Goal: Information Seeking & Learning: Learn about a topic

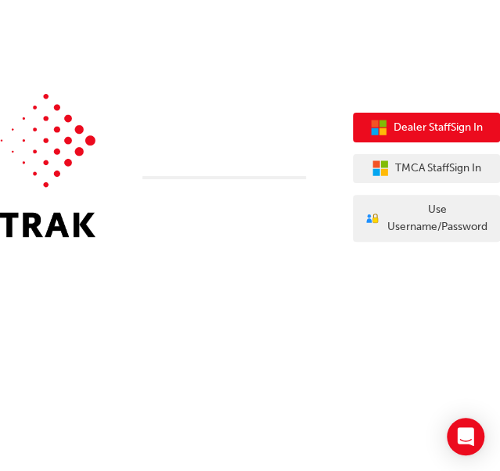
click at [465, 126] on span "Dealer Staff Sign In" at bounding box center [438, 128] width 89 height 18
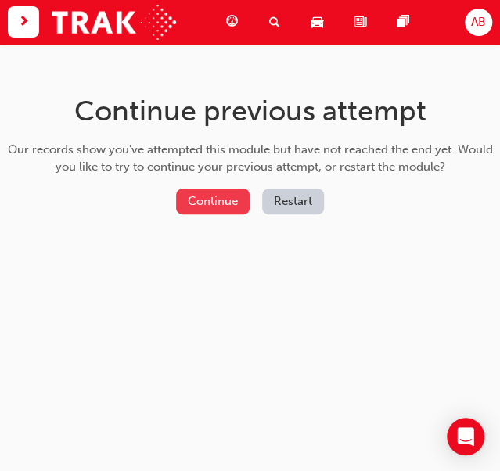
click at [189, 201] on button "Continue" at bounding box center [213, 202] width 74 height 26
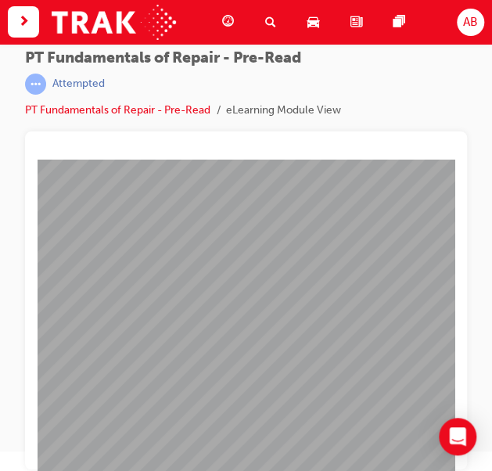
scroll to position [20, 0]
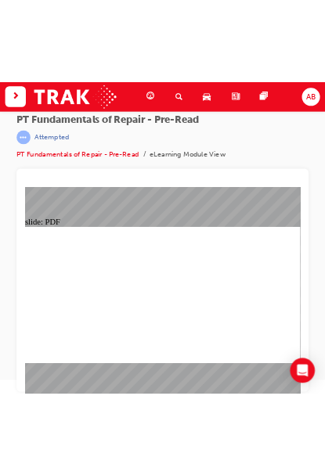
scroll to position [10, 0]
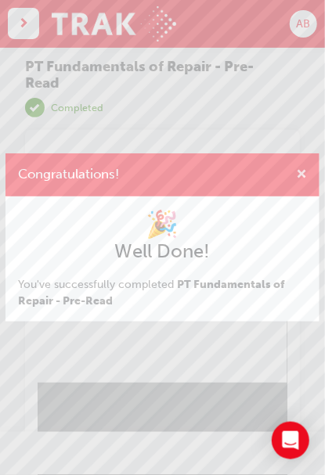
click at [303, 169] on span "cross-icon" at bounding box center [301, 175] width 11 height 13
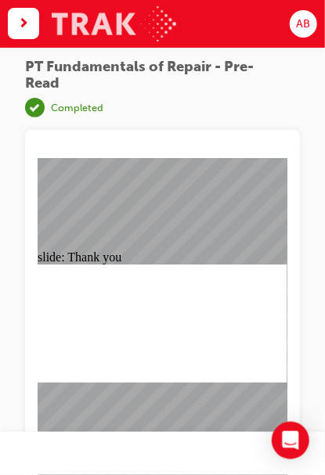
click at [134, 23] on img at bounding box center [114, 23] width 124 height 35
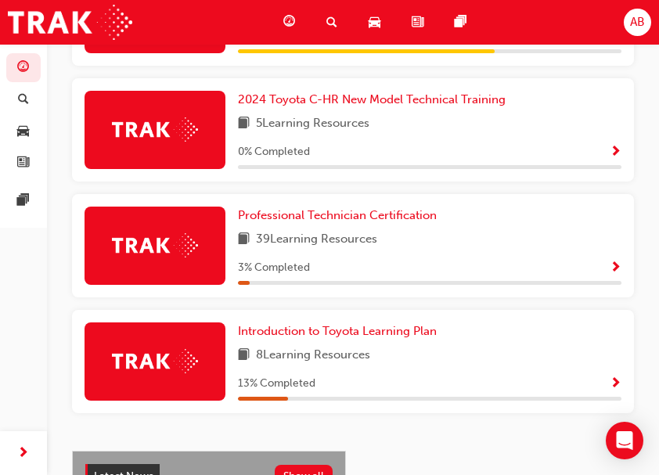
scroll to position [804, 0]
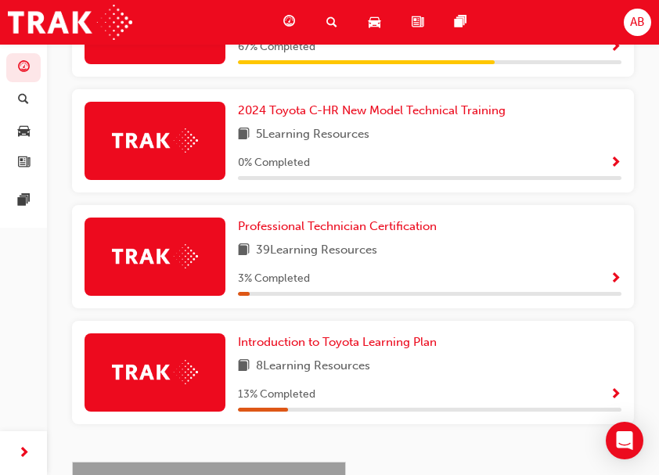
click at [499, 286] on div "3 % Completed" at bounding box center [430, 279] width 384 height 20
click at [499, 286] on span "Show Progress" at bounding box center [616, 279] width 12 height 14
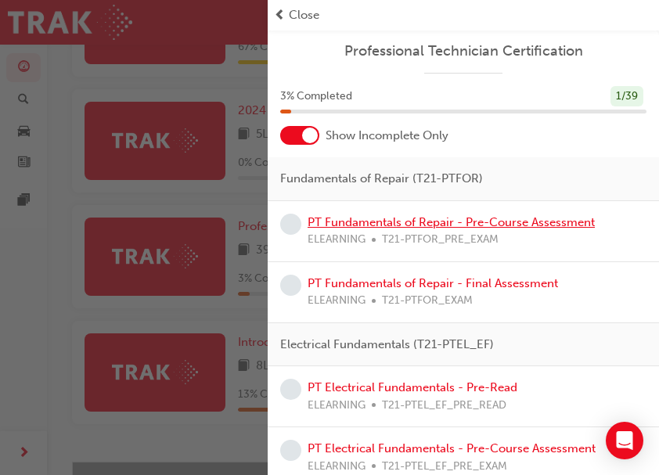
click at [473, 224] on link "PT Fundamentals of Repair - Pre-Course Assessment" at bounding box center [451, 222] width 287 height 14
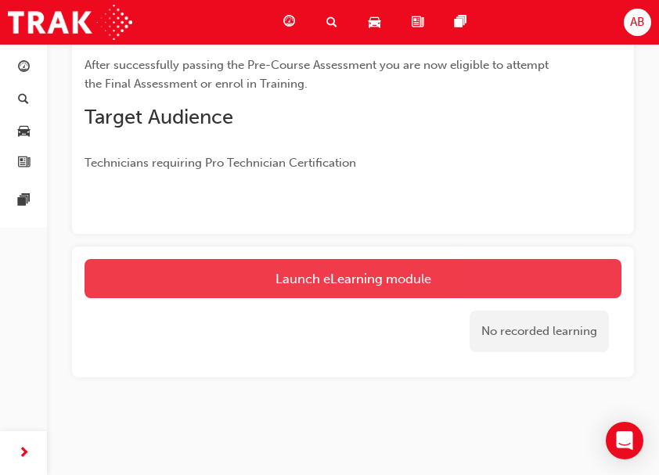
scroll to position [352, 0]
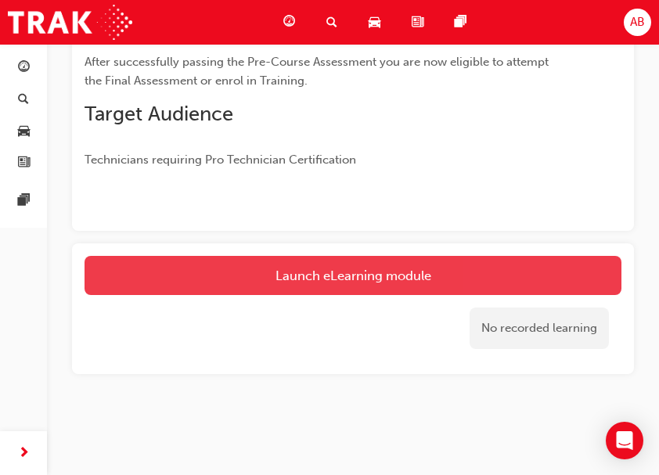
click at [318, 275] on link "Launch eLearning module" at bounding box center [353, 275] width 537 height 39
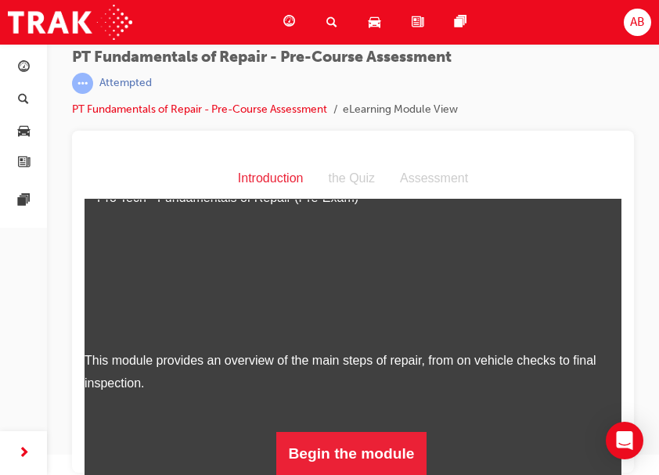
scroll to position [20, 0]
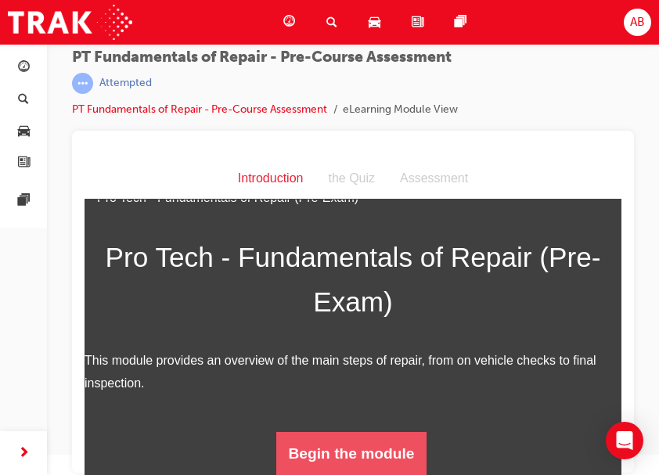
click at [353, 448] on button "Begin the module" at bounding box center [351, 454] width 151 height 44
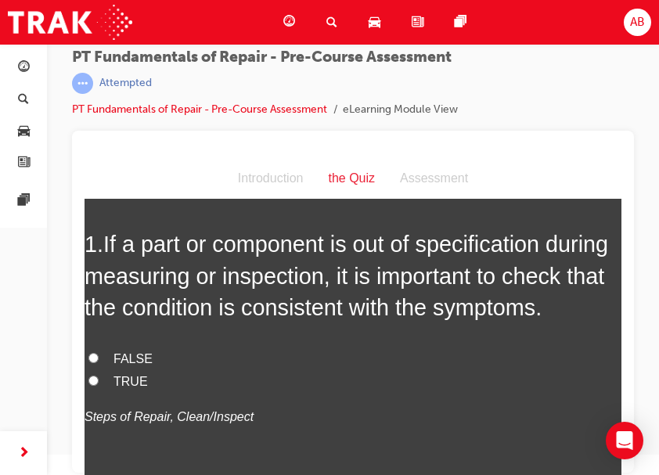
scroll to position [104, 0]
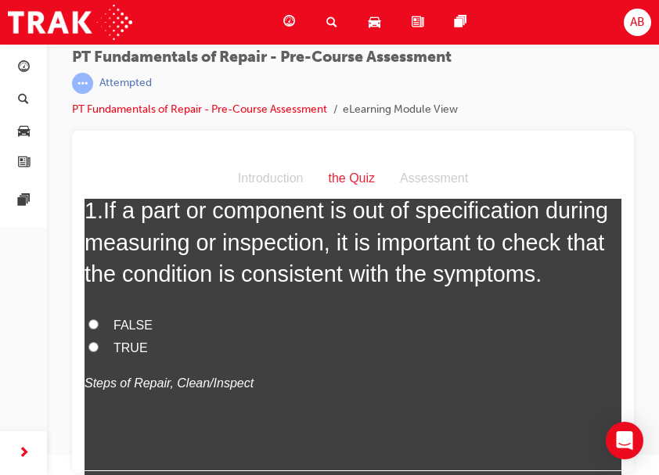
drag, startPoint x: 130, startPoint y: 381, endPoint x: 164, endPoint y: 383, distance: 34.5
click at [131, 355] on span "TRUE" at bounding box center [130, 347] width 34 height 13
click at [99, 352] on input "TRUE" at bounding box center [93, 347] width 10 height 10
radio input "true"
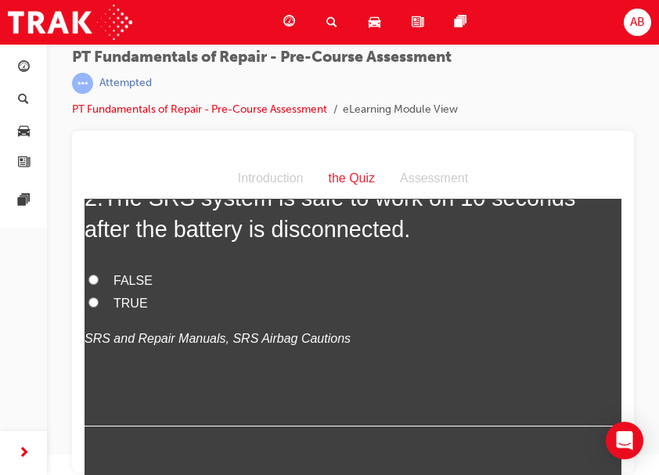
scroll to position [470, 0]
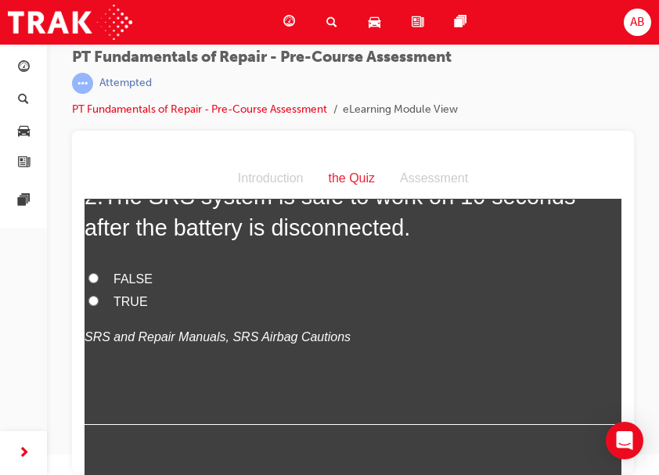
click at [128, 286] on span "FALSE" at bounding box center [132, 278] width 39 height 13
click at [99, 283] on input "FALSE" at bounding box center [93, 278] width 10 height 10
radio input "true"
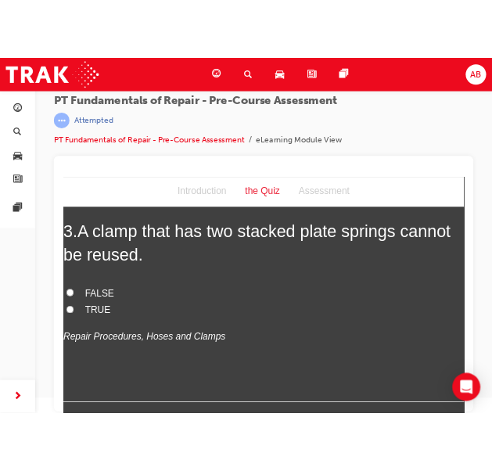
scroll to position [783, 0]
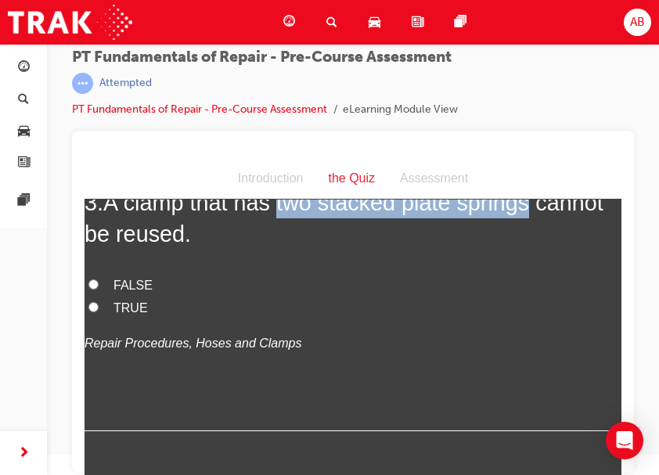
drag, startPoint x: 278, startPoint y: 232, endPoint x: 529, endPoint y: 239, distance: 251.4
click at [499, 239] on span "A clamp that has two stacked plate springs cannot be reused." at bounding box center [344, 218] width 519 height 56
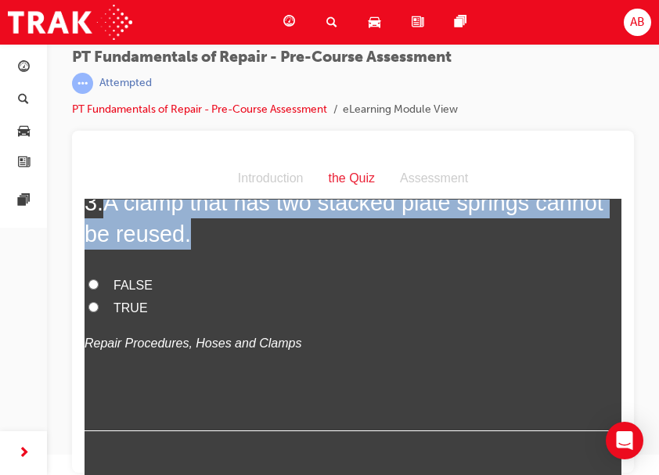
drag, startPoint x: 117, startPoint y: 239, endPoint x: 203, endPoint y: 275, distance: 92.6
click at [204, 250] on h2 "3 . A clamp that has two stacked plate springs cannot be reused." at bounding box center [353, 218] width 537 height 63
copy span "A clamp that has two stacked plate springs cannot be reused."
click at [235, 250] on h2 "3 . A clamp that has two stacked plate springs cannot be reused." at bounding box center [353, 218] width 537 height 63
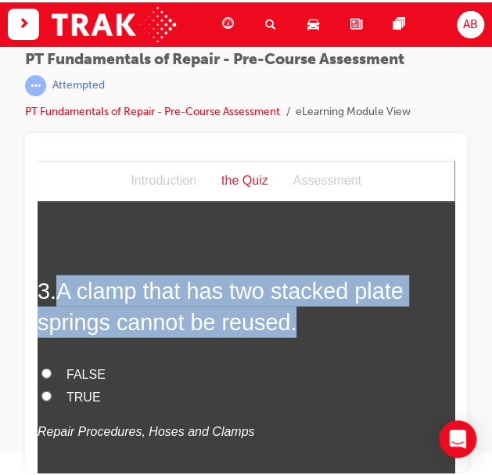
scroll to position [868, 0]
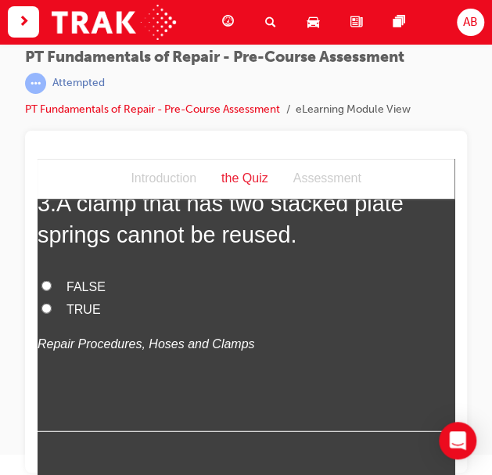
click at [74, 315] on span "TRUE" at bounding box center [84, 308] width 34 height 13
click at [52, 313] on input "TRUE" at bounding box center [46, 308] width 10 height 10
radio input "true"
click at [233, 298] on label "FALSE" at bounding box center [246, 287] width 417 height 23
click at [52, 290] on input "FALSE" at bounding box center [46, 285] width 10 height 10
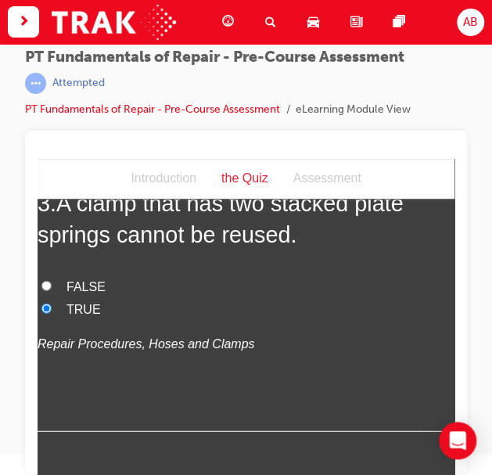
radio input "true"
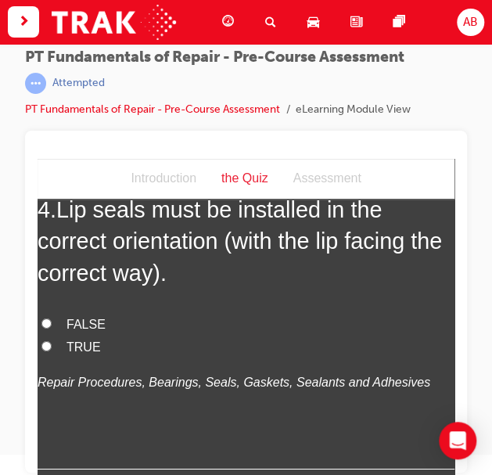
scroll to position [1181, 0]
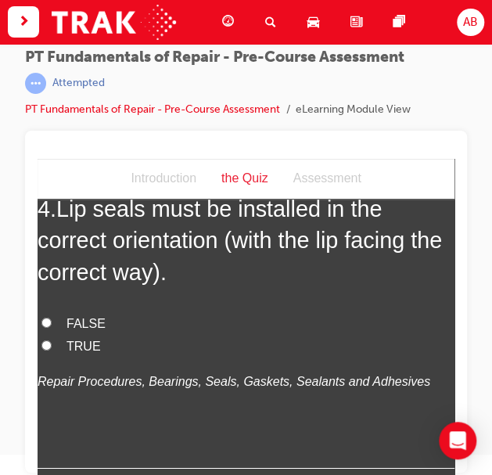
click at [77, 330] on span "FALSE" at bounding box center [86, 323] width 39 height 13
click at [52, 328] on input "FALSE" at bounding box center [46, 323] width 10 height 10
radio input "true"
click at [73, 353] on span "TRUE" at bounding box center [84, 346] width 34 height 13
click at [52, 351] on input "TRUE" at bounding box center [46, 345] width 10 height 10
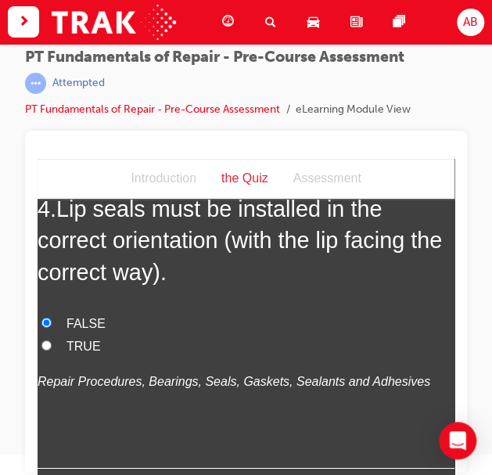
radio input "true"
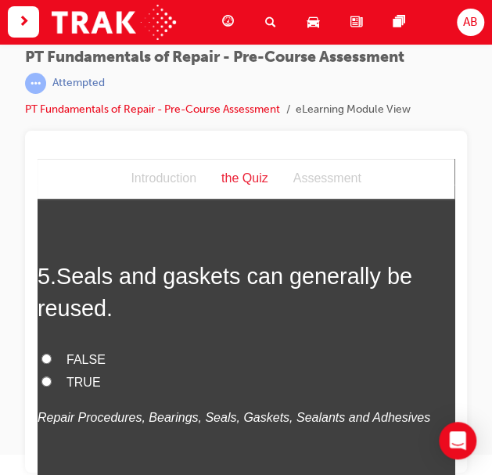
scroll to position [1494, 0]
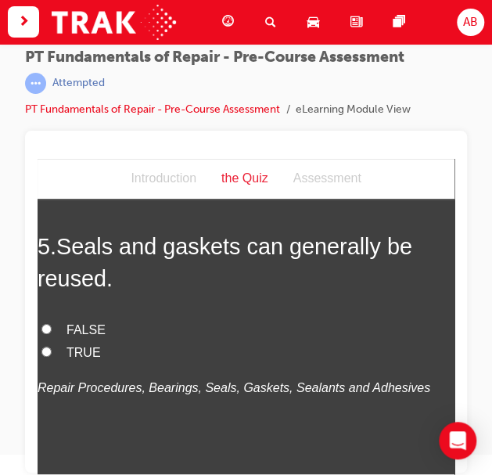
click at [74, 337] on span "FALSE" at bounding box center [86, 329] width 39 height 13
click at [52, 334] on input "FALSE" at bounding box center [46, 329] width 10 height 10
radio input "true"
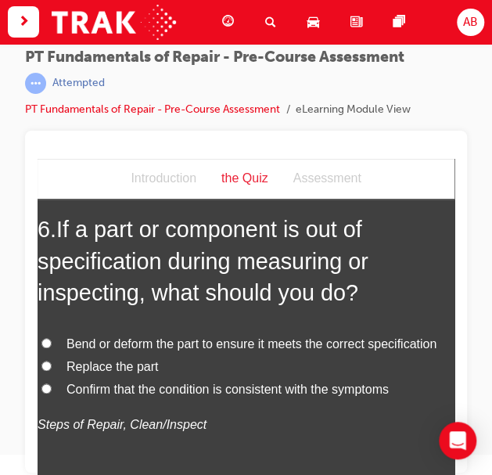
scroll to position [1911, 0]
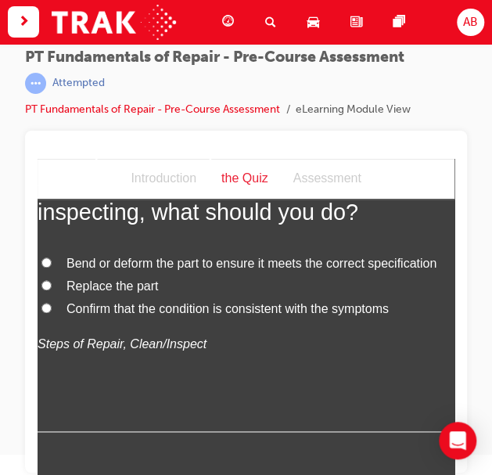
drag, startPoint x: 83, startPoint y: 317, endPoint x: 106, endPoint y: 321, distance: 23.8
click at [84, 293] on span "Replace the part" at bounding box center [113, 285] width 92 height 13
click at [52, 290] on input "Replace the part" at bounding box center [46, 285] width 10 height 10
radio input "true"
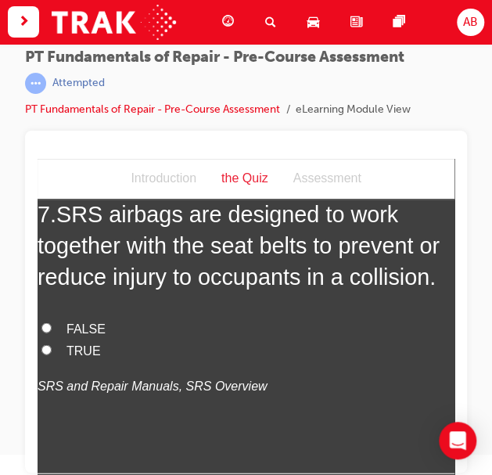
scroll to position [2225, 0]
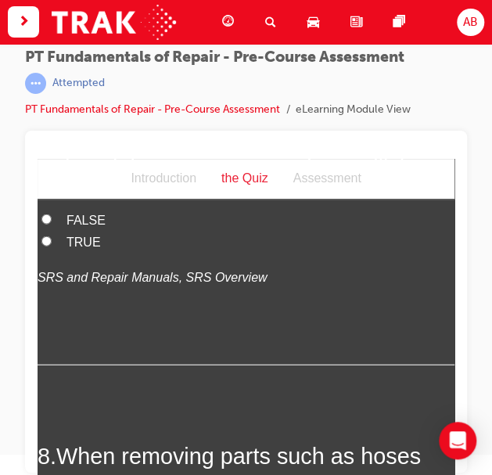
click at [63, 254] on label "TRUE" at bounding box center [246, 242] width 417 height 23
click at [52, 246] on input "TRUE" at bounding box center [46, 241] width 10 height 10
radio input "true"
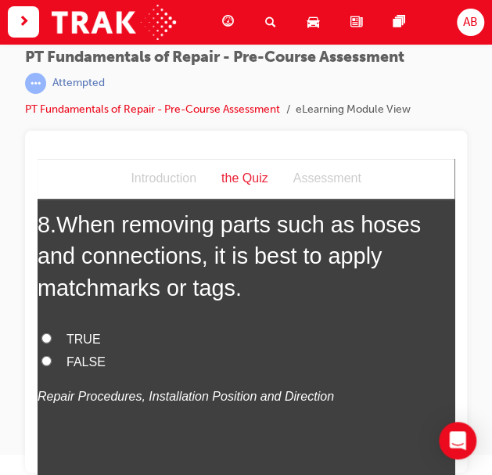
scroll to position [2590, 0]
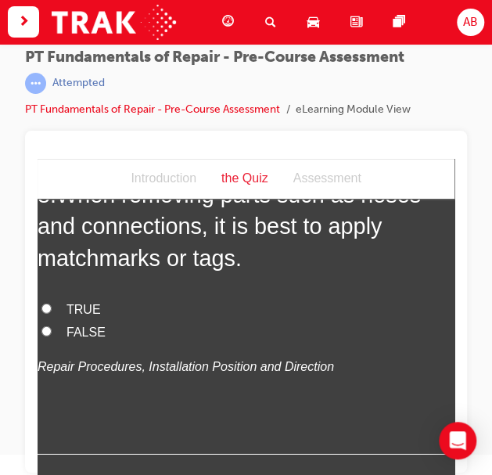
click at [63, 322] on label "TRUE" at bounding box center [246, 310] width 417 height 23
click at [52, 314] on input "TRUE" at bounding box center [46, 309] width 10 height 10
radio input "true"
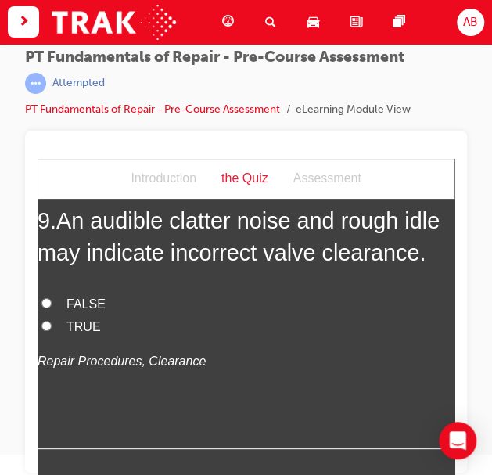
scroll to position [2956, 0]
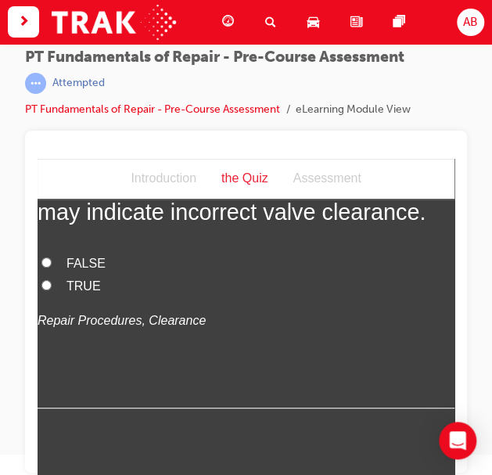
click at [61, 298] on label "TRUE" at bounding box center [246, 287] width 417 height 23
click at [52, 290] on input "TRUE" at bounding box center [46, 285] width 10 height 10
radio input "true"
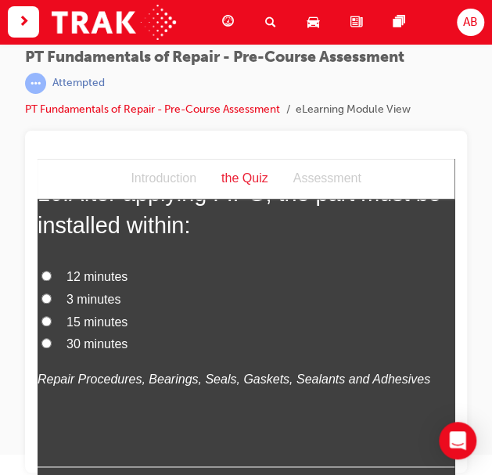
scroll to position [3269, 0]
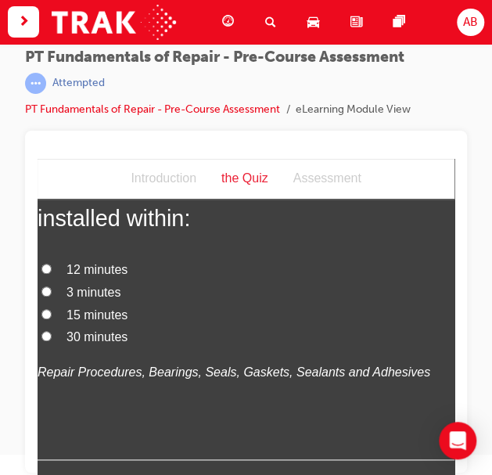
click at [56, 304] on label "3 minutes" at bounding box center [246, 293] width 417 height 23
click at [52, 297] on input "3 minutes" at bounding box center [46, 291] width 10 height 10
radio input "true"
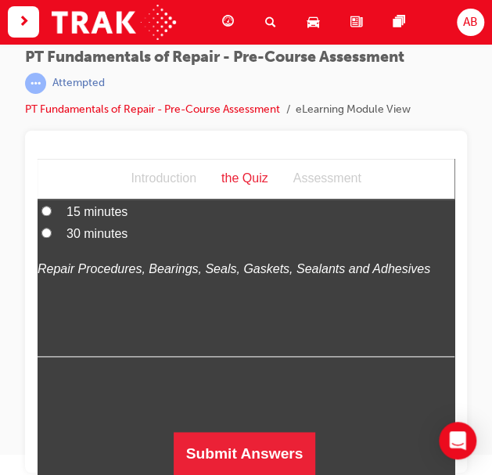
scroll to position [3432, 0]
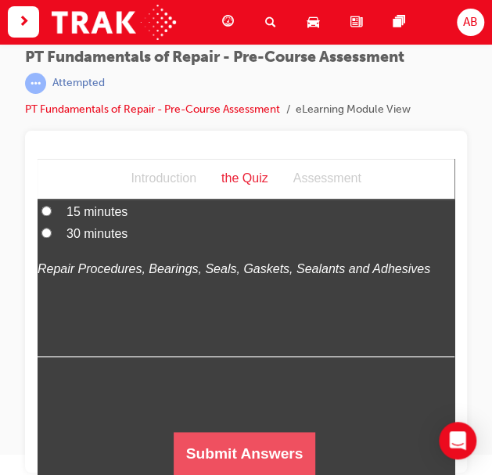
click at [229, 455] on button "Submit Answers" at bounding box center [245, 454] width 142 height 44
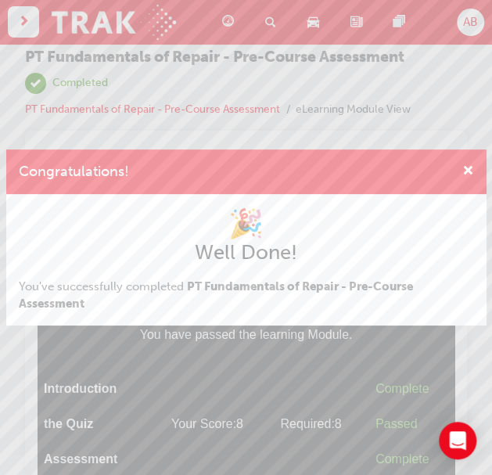
click at [274, 360] on div "Congratulations! 🎉 Well Done! You've successfully completed PT Fundamentals of …" at bounding box center [246, 237] width 492 height 475
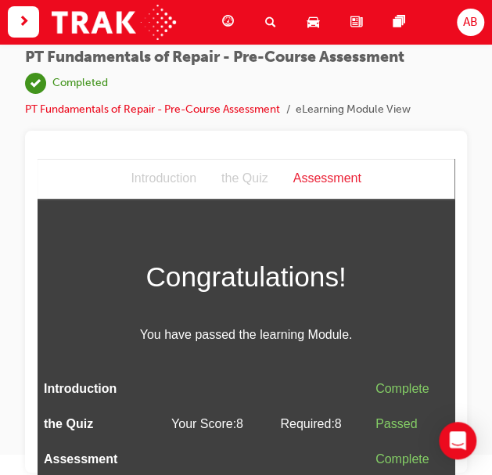
click at [246, 182] on div "the Quiz" at bounding box center [245, 179] width 72 height 23
drag, startPoint x: 235, startPoint y: 174, endPoint x: 243, endPoint y: 159, distance: 16.8
click at [238, 169] on div "the Quiz" at bounding box center [245, 179] width 72 height 23
click at [260, 193] on div "Introduction the Quiz Assessment" at bounding box center [246, 179] width 417 height 41
click at [160, 20] on img at bounding box center [114, 22] width 124 height 35
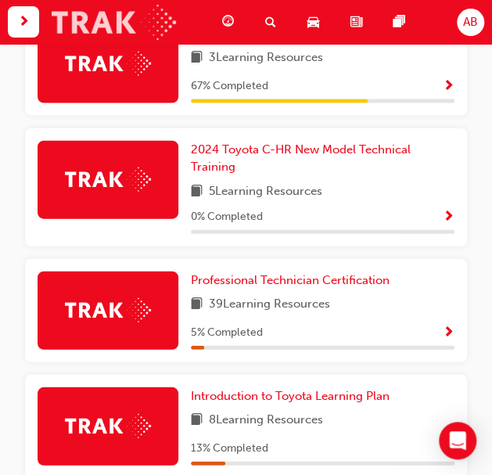
scroll to position [803, 0]
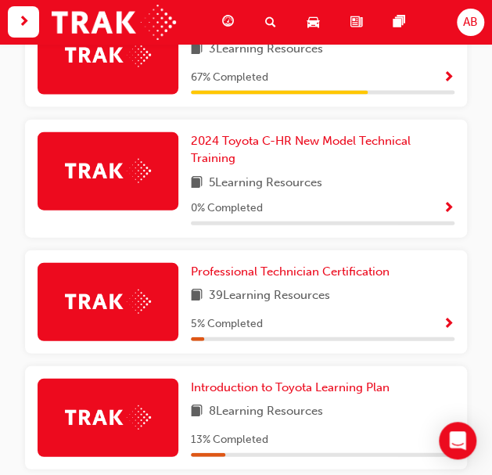
click at [449, 318] on span "Show Progress" at bounding box center [449, 325] width 12 height 14
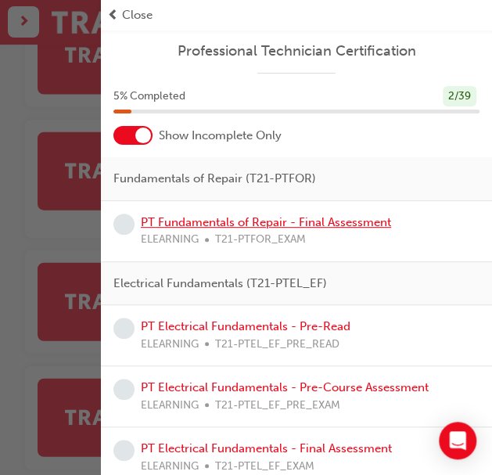
click at [265, 222] on link "PT Fundamentals of Repair - Final Assessment" at bounding box center [266, 222] width 250 height 14
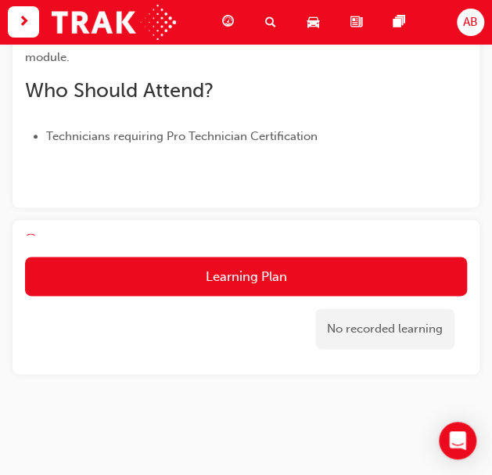
scroll to position [373, 0]
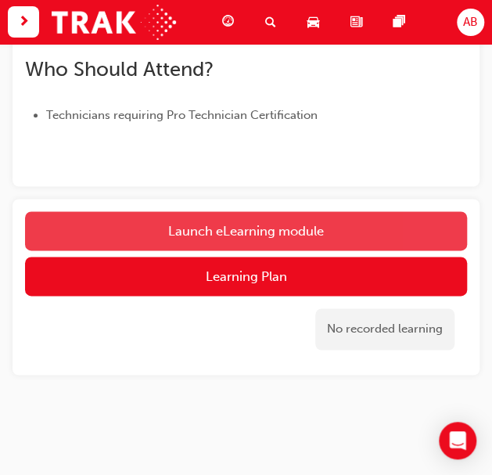
click at [281, 227] on link "Launch eLearning module" at bounding box center [246, 230] width 442 height 39
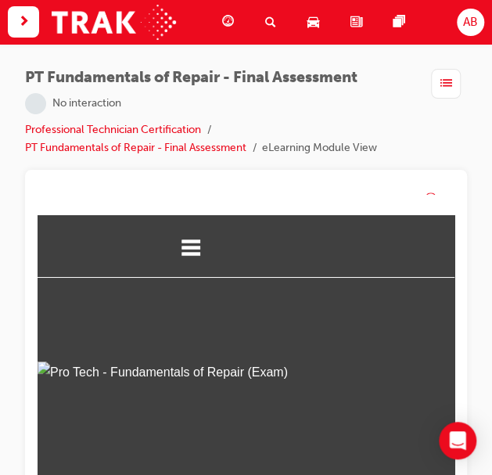
scroll to position [247, 0]
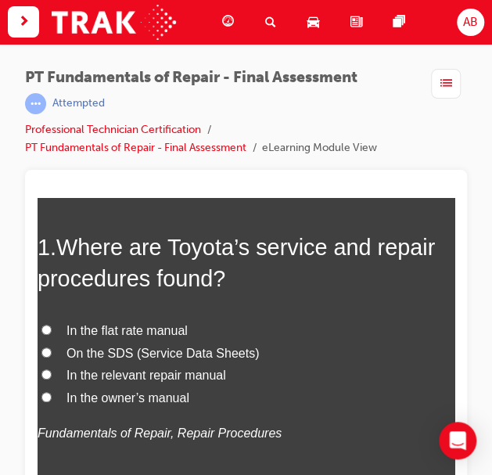
scroll to position [157, 0]
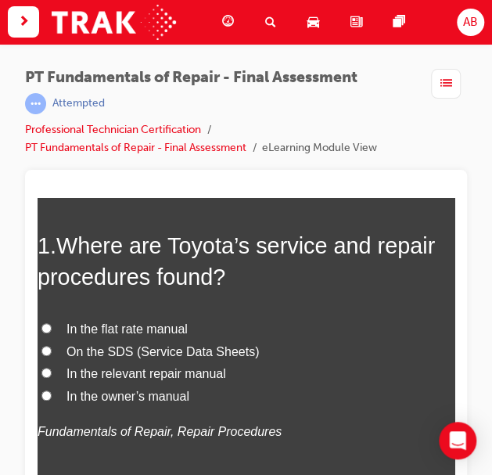
click at [132, 373] on span "In the relevant repair manual" at bounding box center [147, 372] width 160 height 13
click at [52, 373] on input "In the relevant repair manual" at bounding box center [46, 372] width 10 height 10
radio input "true"
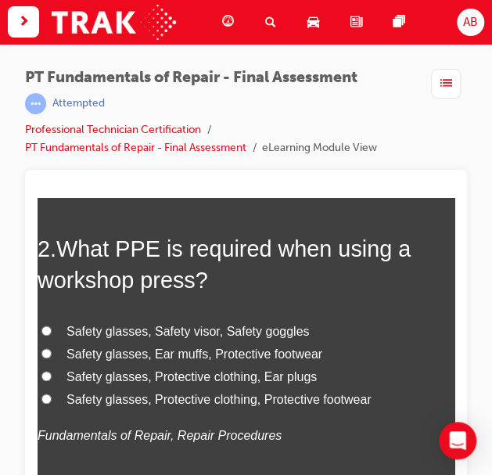
scroll to position [521, 0]
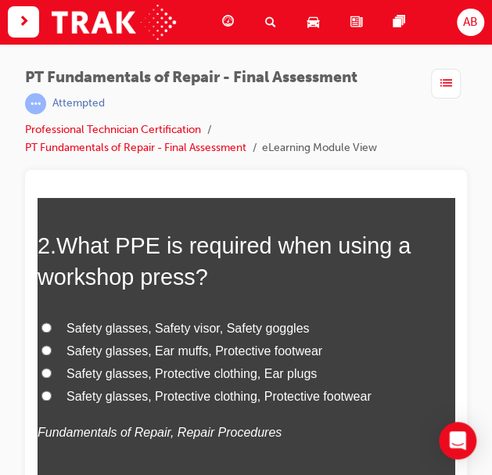
click at [47, 396] on input "Safety glasses, Protective clothing, Protective footwear" at bounding box center [46, 395] width 10 height 10
radio input "true"
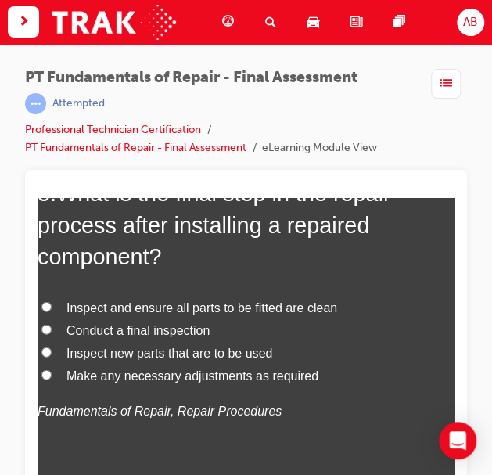
scroll to position [939, 0]
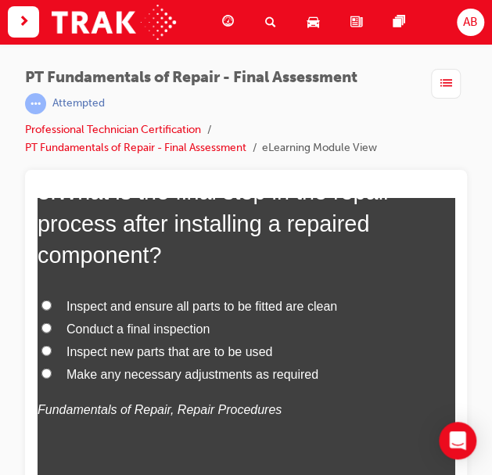
click at [132, 328] on span "Conduct a final inspection" at bounding box center [138, 328] width 143 height 13
click at [52, 328] on input "Conduct a final inspection" at bounding box center [46, 327] width 10 height 10
radio input "true"
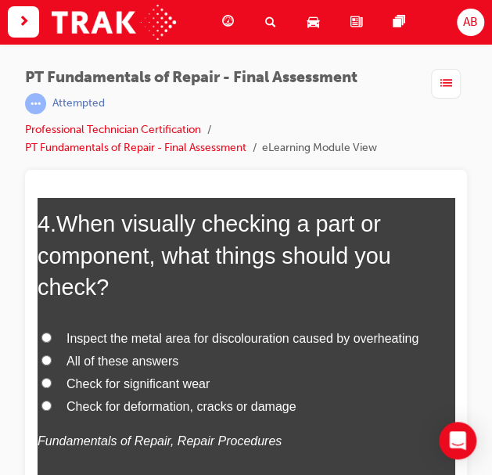
scroll to position [1304, 0]
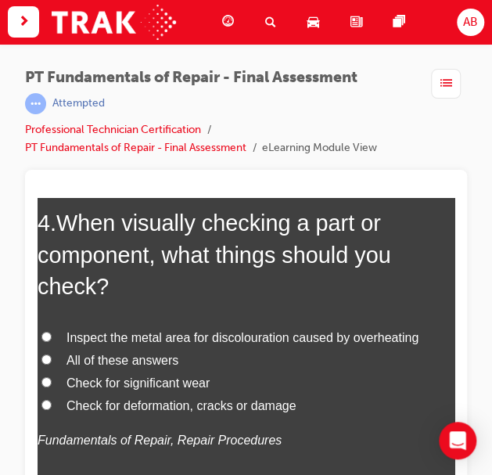
click at [108, 358] on span "All of these answers" at bounding box center [123, 359] width 112 height 13
click at [52, 358] on input "All of these answers" at bounding box center [46, 359] width 10 height 10
radio input "true"
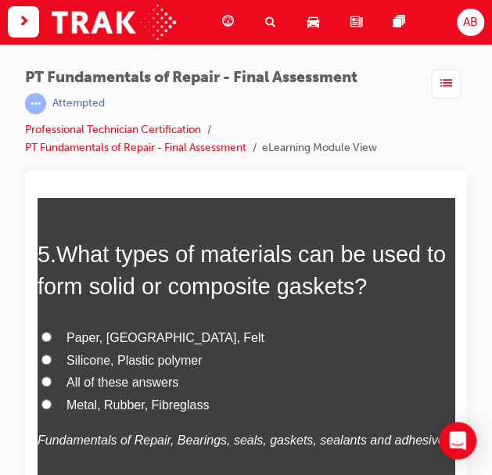
scroll to position [1670, 0]
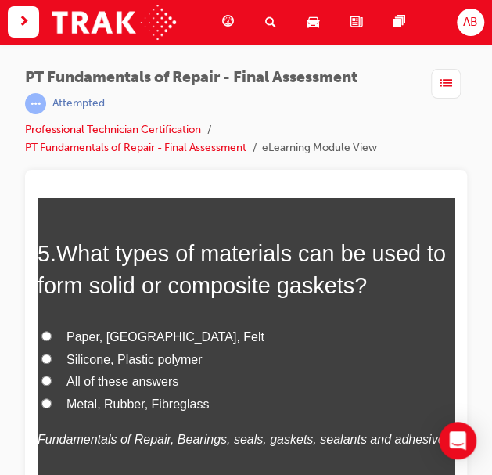
click at [72, 332] on span "Paper, [GEOGRAPHIC_DATA], Felt" at bounding box center [166, 336] width 198 height 13
click at [52, 332] on input "Paper, [GEOGRAPHIC_DATA], Felt" at bounding box center [46, 335] width 10 height 10
radio input "true"
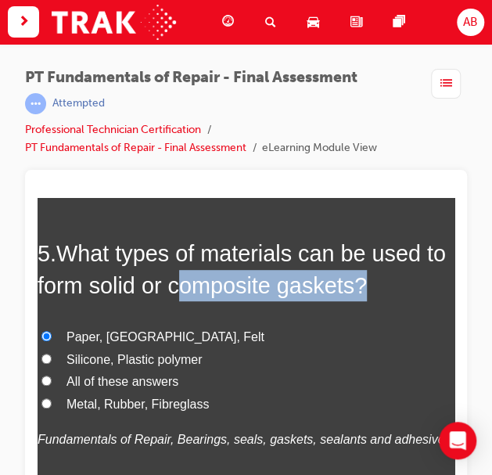
drag, startPoint x: 173, startPoint y: 287, endPoint x: 372, endPoint y: 283, distance: 198.9
click at [372, 283] on h2 "5 . What types of materials can be used to form solid or composite gaskets?" at bounding box center [246, 268] width 417 height 63
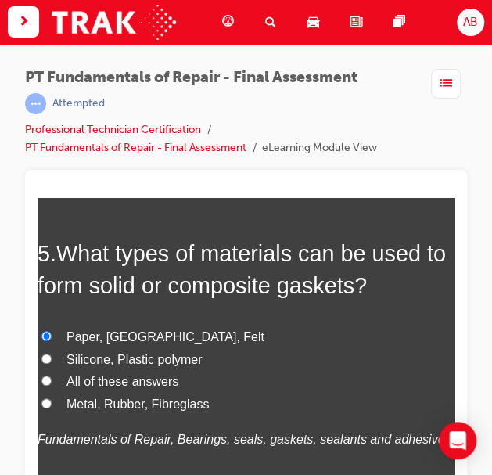
click at [172, 284] on span "What types of materials can be used to form solid or composite gaskets?" at bounding box center [242, 268] width 409 height 56
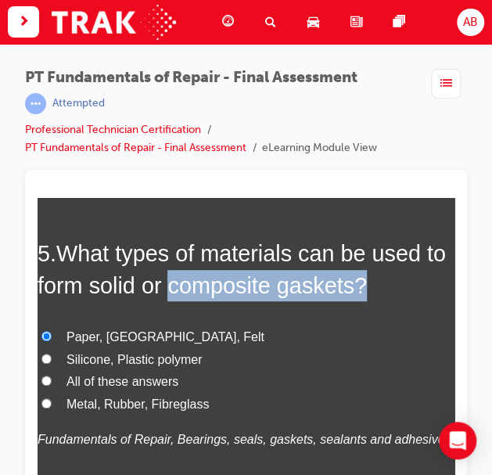
drag, startPoint x: 170, startPoint y: 284, endPoint x: 377, endPoint y: 282, distance: 207.4
click at [377, 282] on h2 "5 . What types of materials can be used to form solid or composite gaskets?" at bounding box center [246, 268] width 417 height 63
copy span "composite gaskets?"
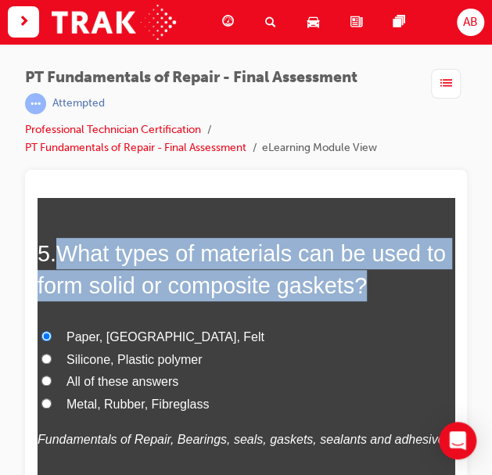
drag, startPoint x: 56, startPoint y: 244, endPoint x: 367, endPoint y: 286, distance: 313.6
click at [367, 289] on h2 "5 . What types of materials can be used to form solid or composite gaskets?" at bounding box center [246, 268] width 417 height 63
copy h2 "What types of materials can be used to form solid or composite gaskets?"
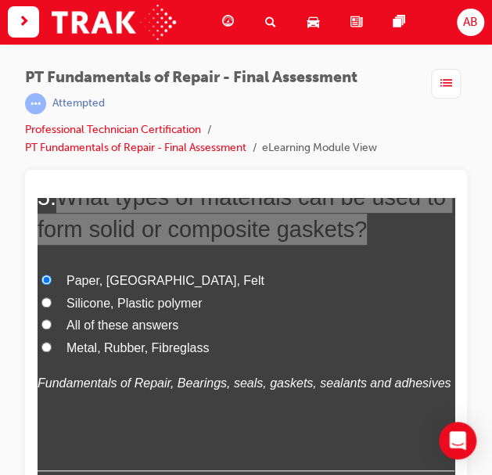
scroll to position [1722, 0]
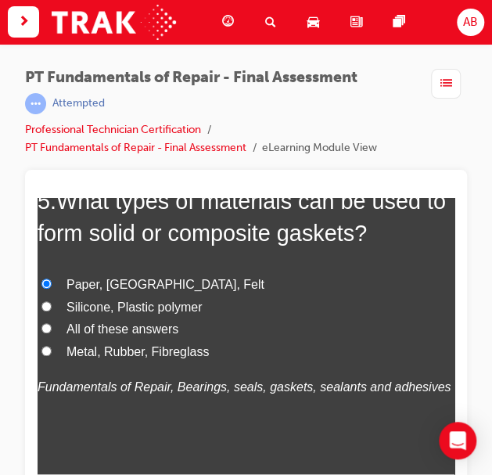
click at [108, 324] on span "All of these answers" at bounding box center [123, 328] width 112 height 13
click at [52, 324] on input "All of these answers" at bounding box center [46, 327] width 10 height 10
radio input "true"
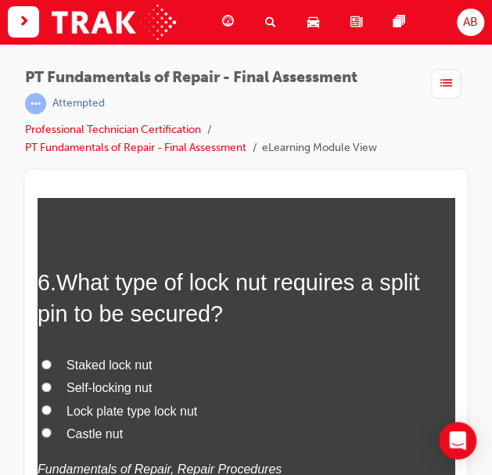
scroll to position [2035, 0]
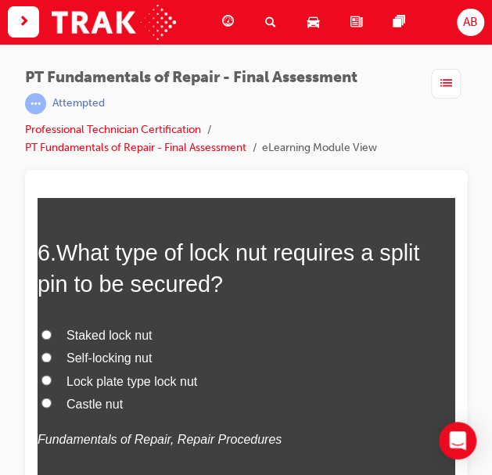
click at [92, 397] on span "Castle nut" at bounding box center [95, 402] width 56 height 13
click at [52, 397] on input "Castle nut" at bounding box center [46, 402] width 10 height 10
radio input "true"
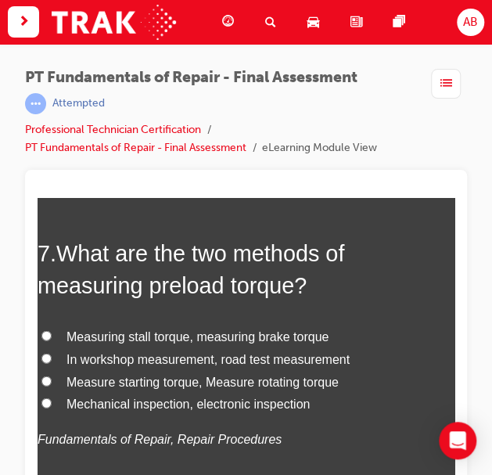
scroll to position [2400, 0]
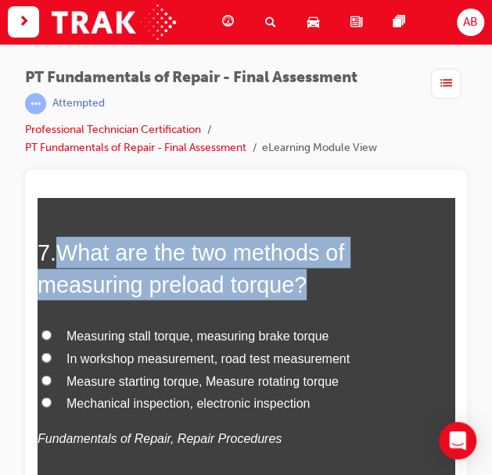
drag, startPoint x: 55, startPoint y: 244, endPoint x: 340, endPoint y: 277, distance: 286.8
click at [340, 276] on h2 "7 . What are the two methods of measuring preload torque?" at bounding box center [246, 267] width 417 height 63
copy h2 "What are the two methods of measuring preload torque?"
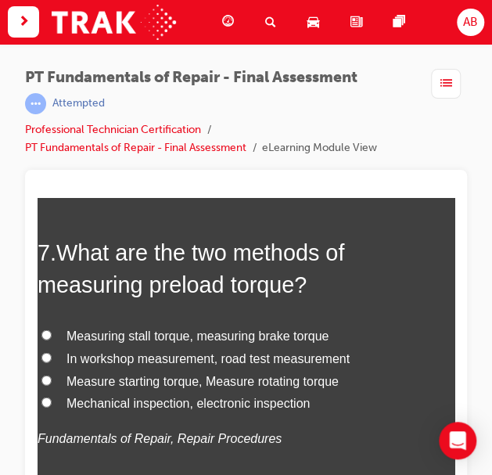
click at [387, 308] on div "7 . What are the two methods of measuring preload torque? Measuring stall torqu…" at bounding box center [246, 381] width 417 height 290
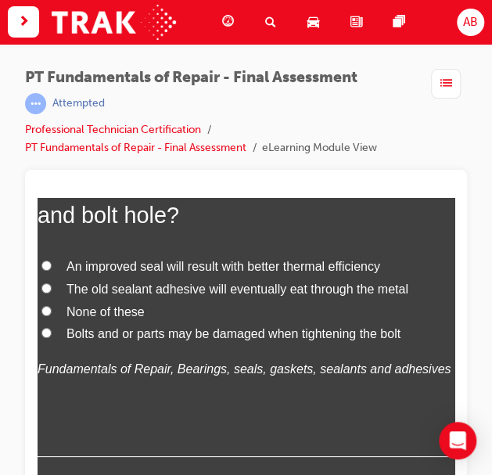
scroll to position [2870, 0]
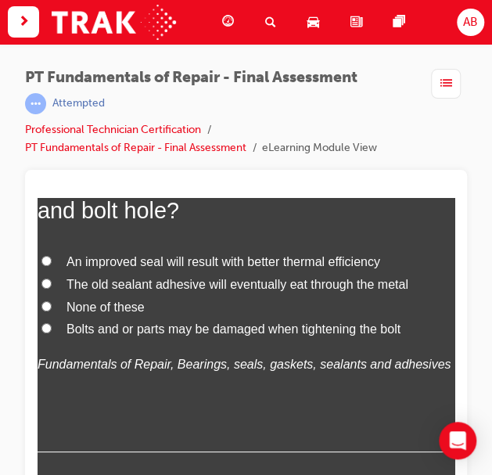
click at [142, 328] on span "Bolts and or parts may be damaged when tightening the bolt" at bounding box center [234, 328] width 334 height 13
click at [52, 328] on input "Bolts and or parts may be damaged when tightening the bolt" at bounding box center [46, 327] width 10 height 10
radio input "true"
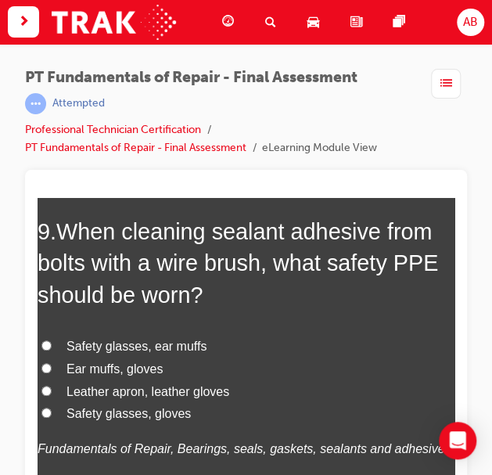
scroll to position [3183, 0]
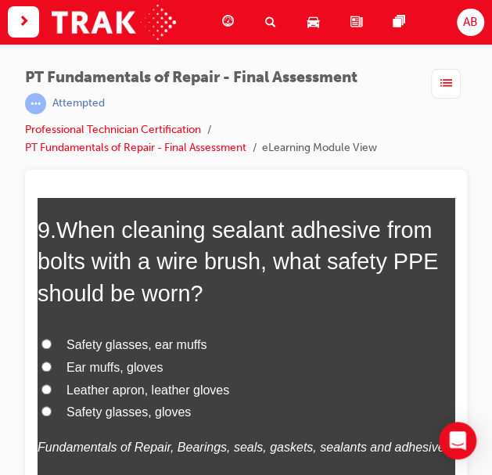
click at [88, 408] on span "Safety glasses, gloves" at bounding box center [129, 411] width 124 height 13
click at [52, 408] on input "Safety glasses, gloves" at bounding box center [46, 410] width 10 height 10
radio input "true"
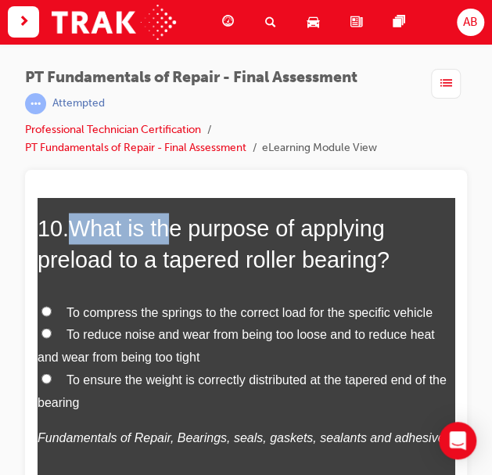
scroll to position [3572, 0]
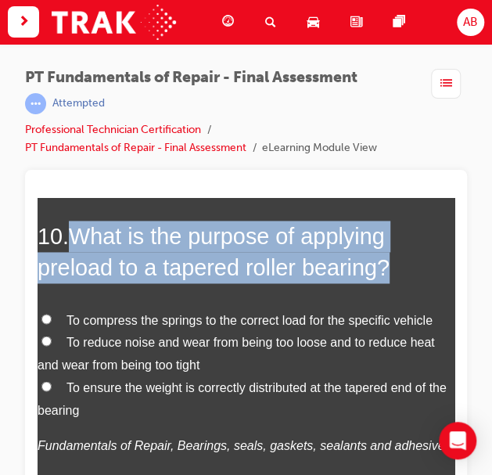
drag, startPoint x: 75, startPoint y: 206, endPoint x: 395, endPoint y: 263, distance: 325.2
click at [395, 263] on h2 "10 . What is the purpose of applying preload to a tapered roller bearing?" at bounding box center [246, 251] width 417 height 63
copy span "What is the purpose of applying preload to a tapered roller bearing?"
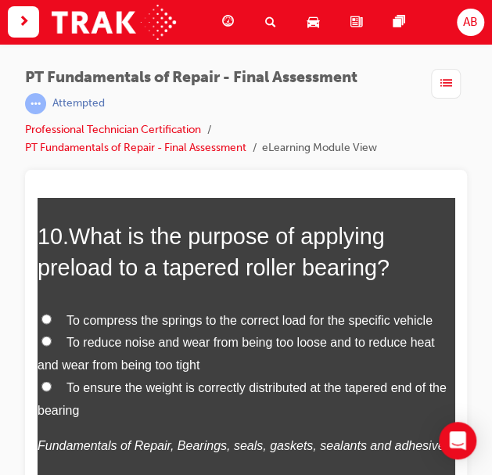
click at [100, 340] on span "To reduce noise and wear from being too loose and to reduce heat and wear from …" at bounding box center [237, 352] width 398 height 36
click at [52, 340] on input "To reduce noise and wear from being too loose and to reduce heat and wear from …" at bounding box center [46, 340] width 10 height 10
radio input "true"
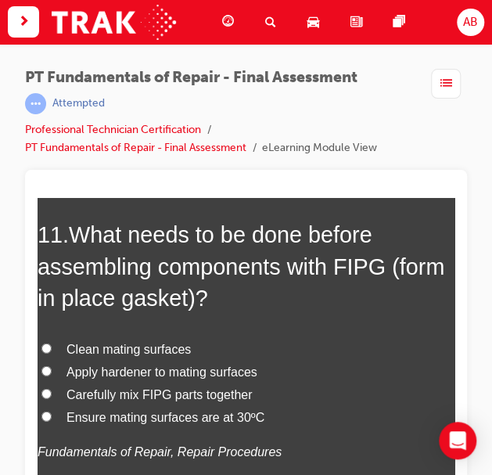
scroll to position [4042, 0]
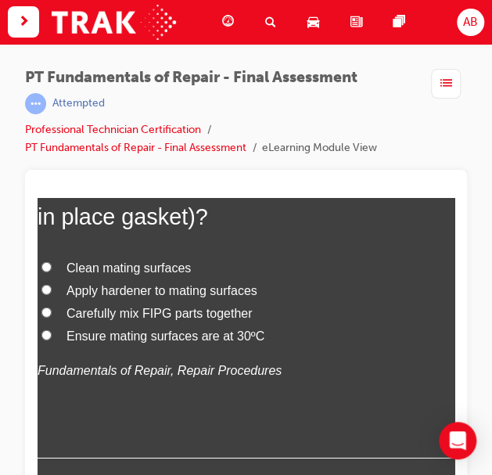
click at [88, 262] on span "Clean mating surfaces" at bounding box center [129, 267] width 124 height 13
click at [52, 262] on input "Clean mating surfaces" at bounding box center [46, 266] width 10 height 10
radio input "true"
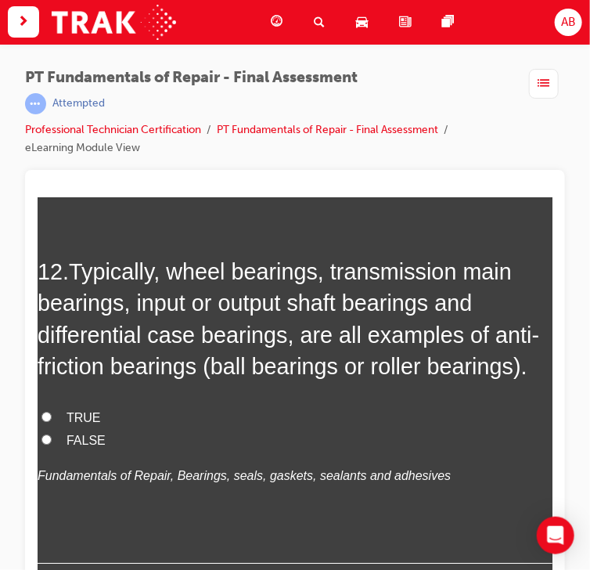
scroll to position [4116, 0]
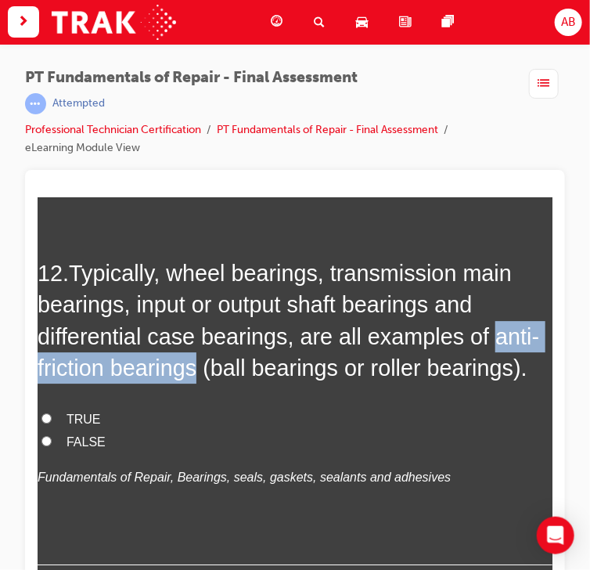
drag, startPoint x: 485, startPoint y: 334, endPoint x: 200, endPoint y: 370, distance: 288.0
click at [200, 369] on span "Typically, wheel bearings, transmission main bearings, input or output shaft be…" at bounding box center [288, 320] width 502 height 120
copy span "anti-friction bearings"
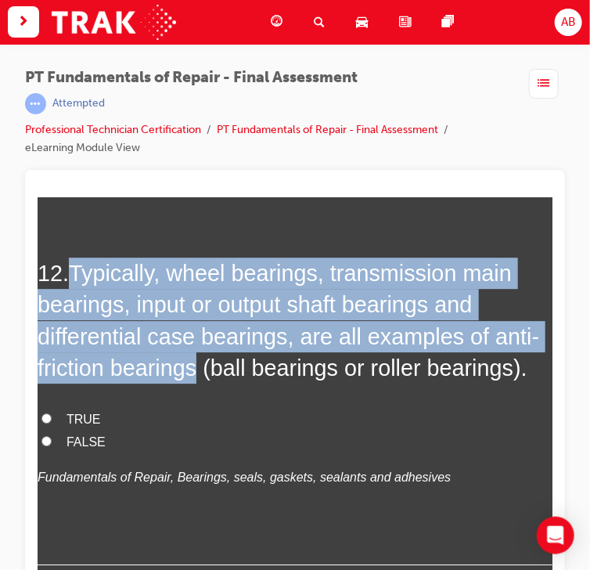
drag, startPoint x: 77, startPoint y: 269, endPoint x: 204, endPoint y: 370, distance: 162.1
click at [203, 369] on span "Typically, wheel bearings, transmission main bearings, input or output shaft be…" at bounding box center [288, 320] width 502 height 120
copy span "Typically, wheel bearings, transmission main bearings, input or output shaft be…"
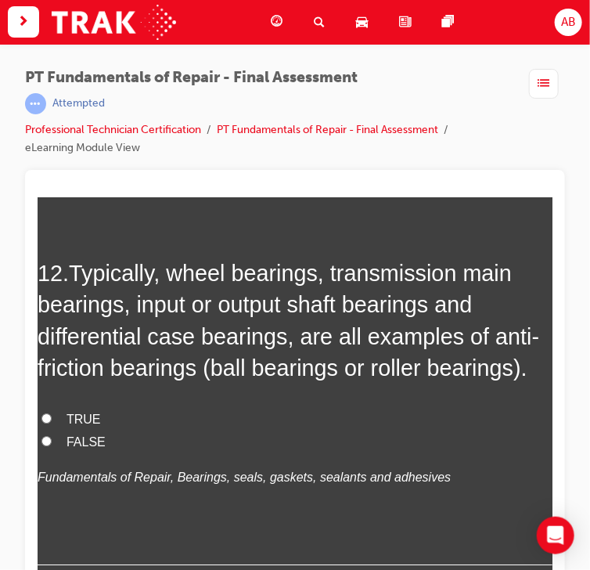
click at [75, 419] on span "TRUE" at bounding box center [83, 418] width 34 height 13
click at [51, 419] on input "TRUE" at bounding box center [46, 418] width 10 height 10
radio input "true"
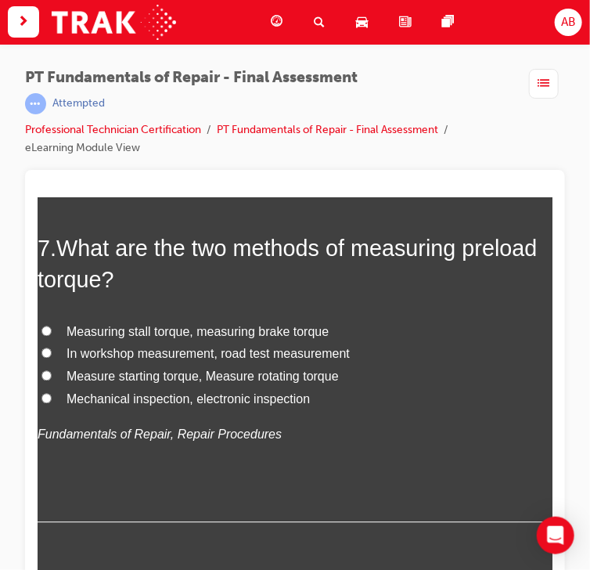
scroll to position [2300, 0]
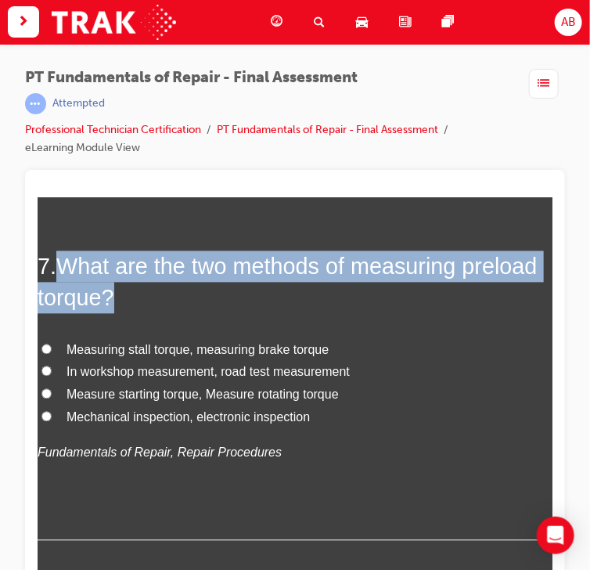
drag, startPoint x: 62, startPoint y: 262, endPoint x: 124, endPoint y: 292, distance: 69.3
click at [124, 292] on h2 "7 . What are the two methods of measuring preload torque?" at bounding box center [294, 281] width 515 height 63
click at [175, 297] on h2 "7 . What are the two methods of measuring preload torque?" at bounding box center [294, 281] width 515 height 63
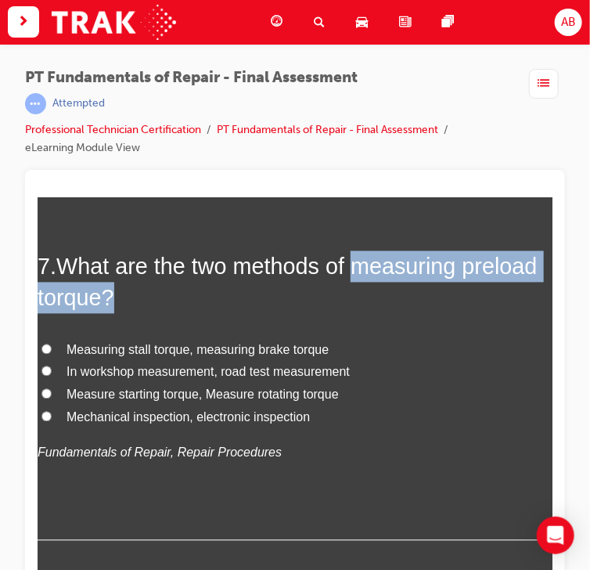
drag, startPoint x: 353, startPoint y: 266, endPoint x: 346, endPoint y: 294, distance: 28.3
click at [347, 293] on h2 "7 . What are the two methods of measuring preload torque?" at bounding box center [294, 281] width 515 height 63
copy span "measuring preload torque?"
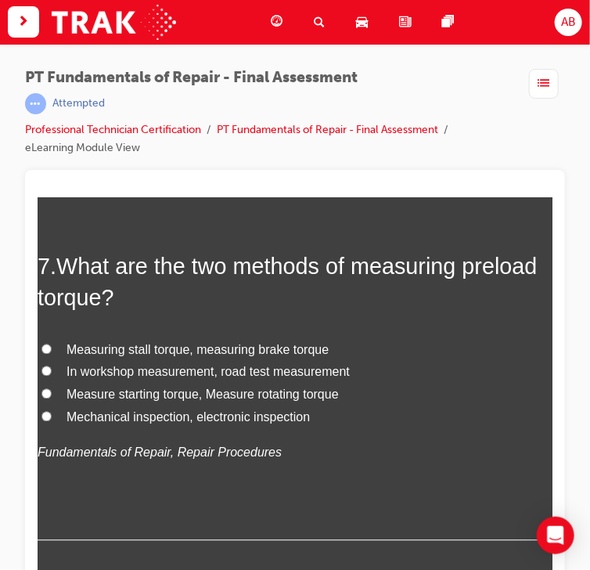
click at [151, 393] on span "Measure starting torque, Measure rotating torque" at bounding box center [202, 393] width 272 height 13
click at [51, 393] on input "Measure starting torque, Measure rotating torque" at bounding box center [46, 393] width 10 height 10
radio input "true"
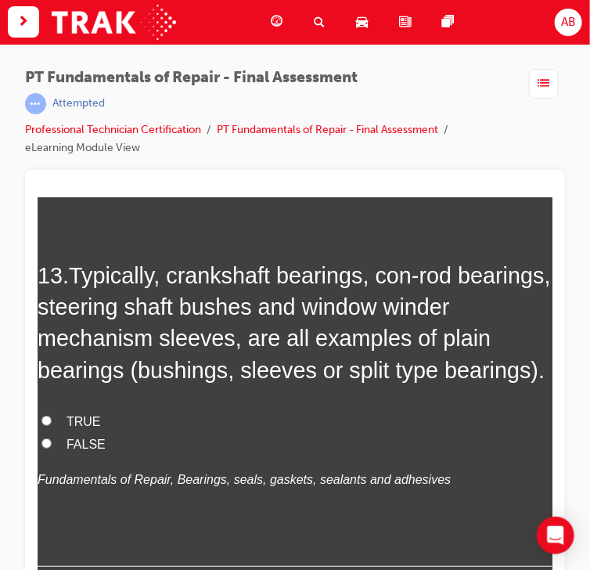
scroll to position [4491, 0]
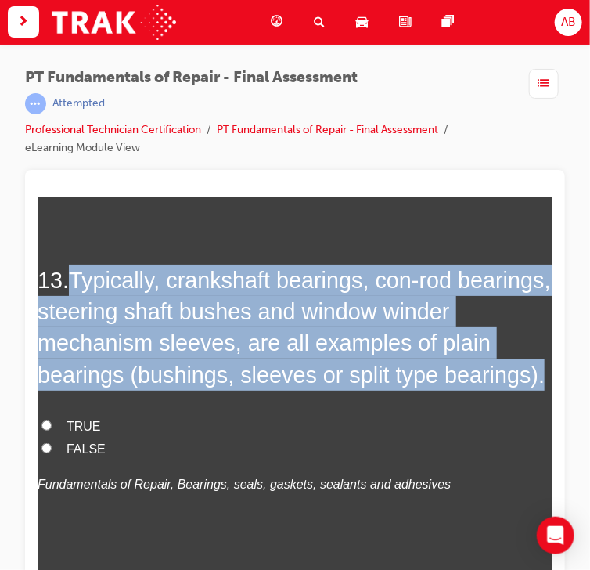
drag, startPoint x: 74, startPoint y: 268, endPoint x: 152, endPoint y: 399, distance: 152.0
click at [153, 390] on h2 "13 . Typically, crankshaft bearings, con-rod bearings, steering shaft bushes an…" at bounding box center [294, 327] width 515 height 126
copy span "Typically, crankshaft bearings, con-rod bearings, steering shaft bushes and win…"
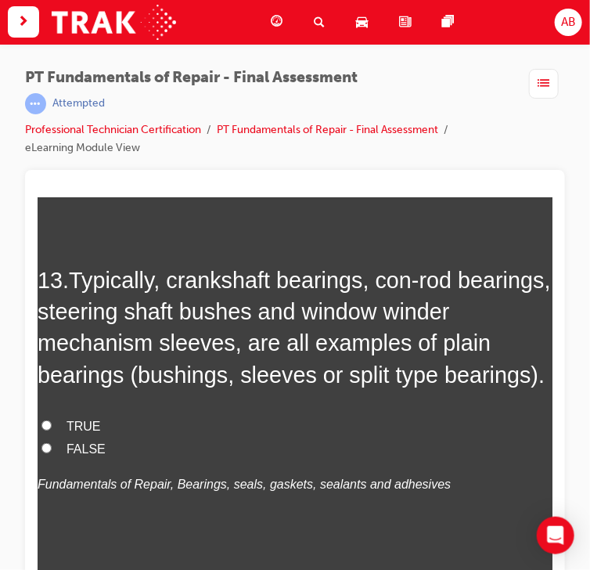
click at [67, 432] on span "TRUE" at bounding box center [83, 425] width 34 height 13
click at [51, 430] on input "TRUE" at bounding box center [46, 425] width 10 height 10
radio input "true"
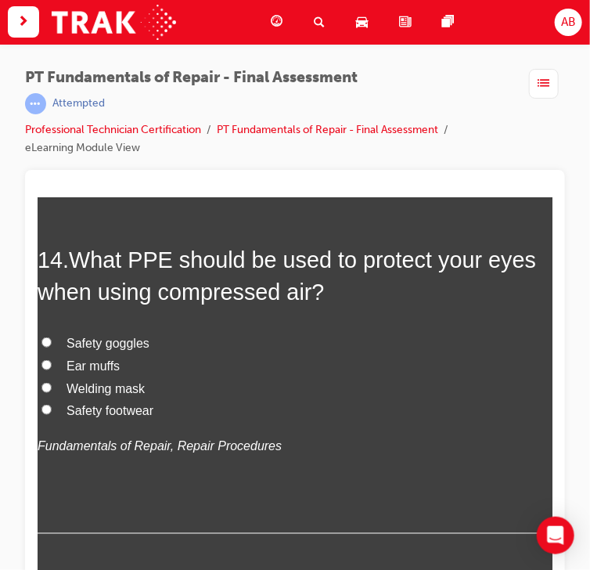
scroll to position [4930, 0]
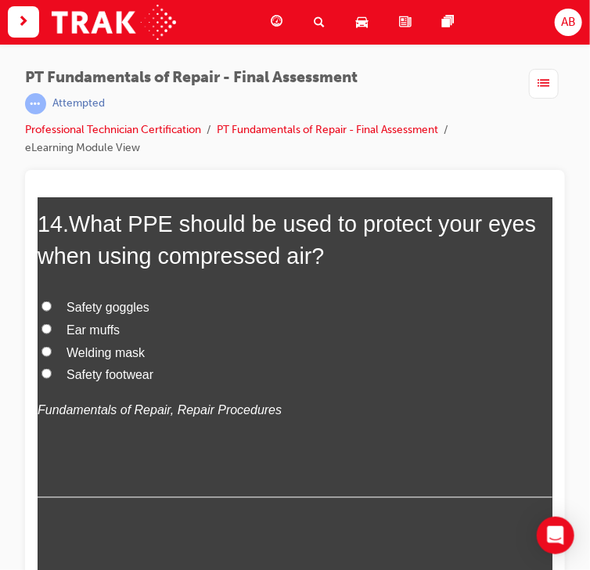
click at [88, 313] on span "Safety goggles" at bounding box center [107, 306] width 83 height 13
click at [51, 311] on input "Safety goggles" at bounding box center [46, 306] width 10 height 10
radio input "true"
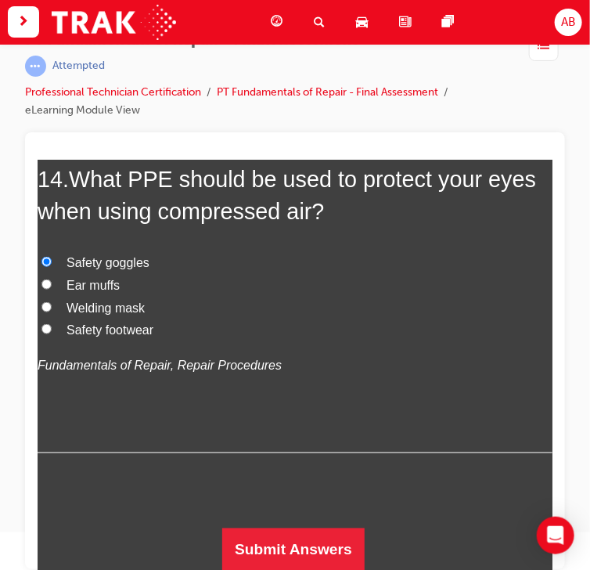
scroll to position [38, 0]
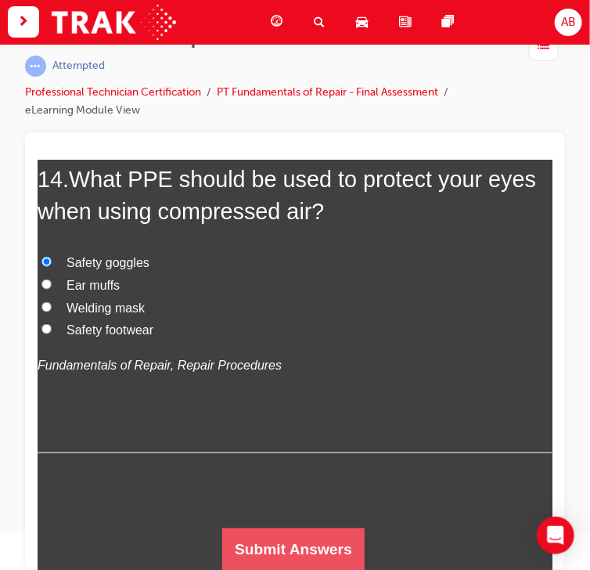
click at [293, 470] on button "Submit Answers" at bounding box center [293, 550] width 142 height 44
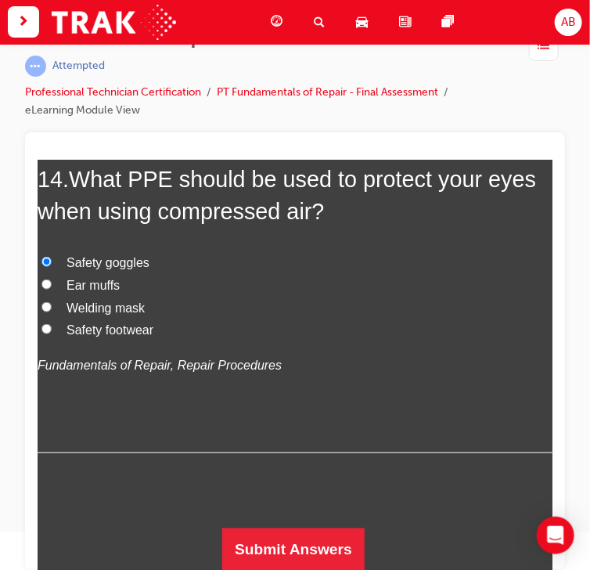
scroll to position [0, 0]
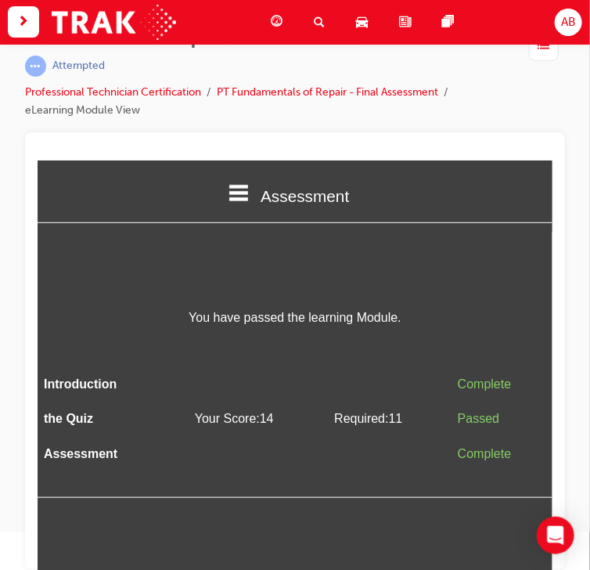
click at [371, 250] on div "Assessment Introduction the Quiz Assessment You have passed the learning Module…" at bounding box center [294, 328] width 515 height 337
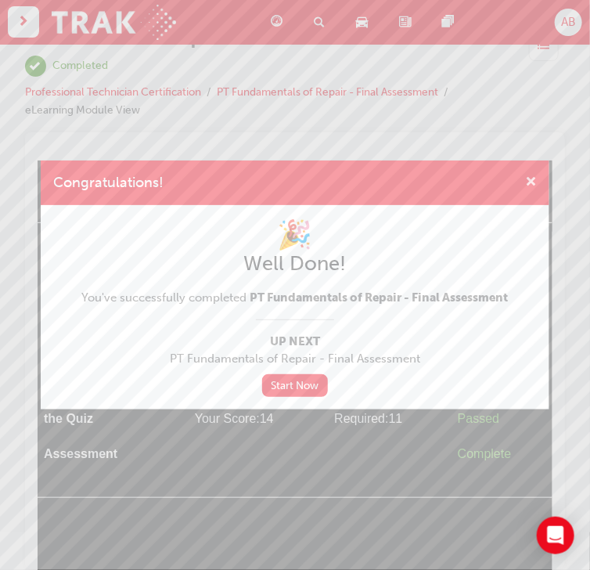
drag, startPoint x: 481, startPoint y: 24, endPoint x: 529, endPoint y: 182, distance: 164.4
click at [499, 182] on span "cross-icon" at bounding box center [531, 183] width 12 height 14
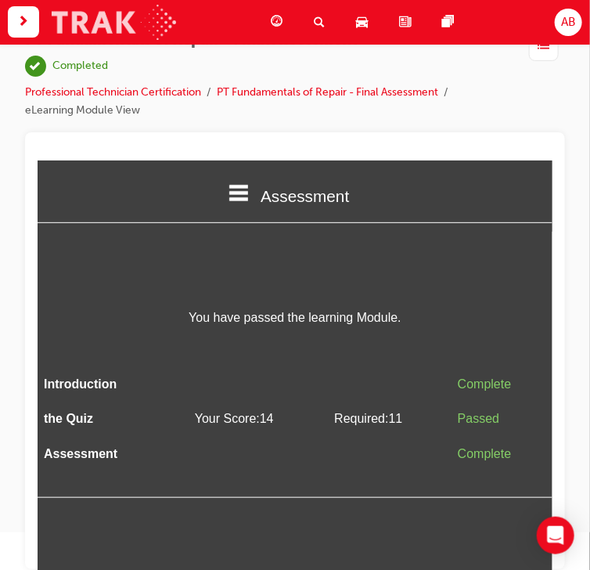
click at [160, 18] on img at bounding box center [114, 22] width 124 height 35
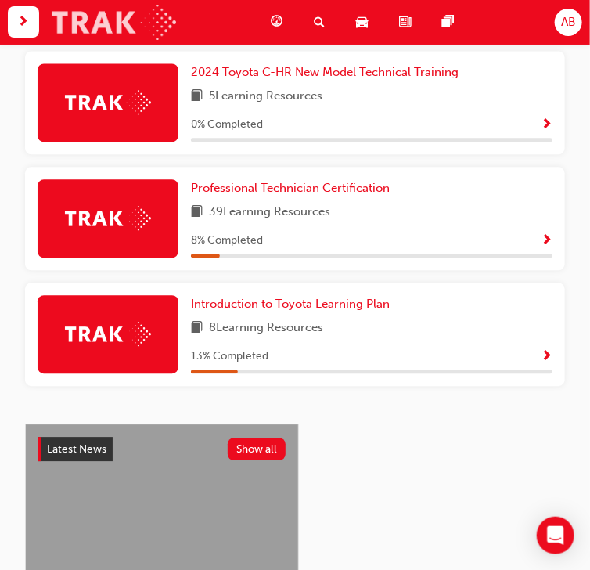
scroll to position [852, 0]
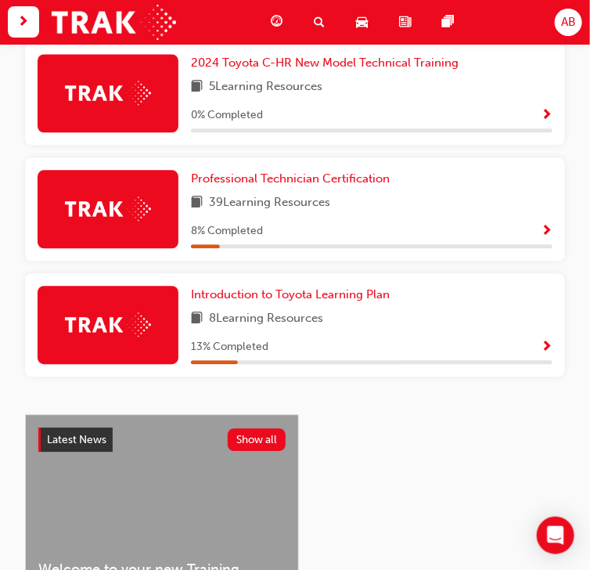
click at [499, 232] on span "Show Progress" at bounding box center [547, 232] width 12 height 14
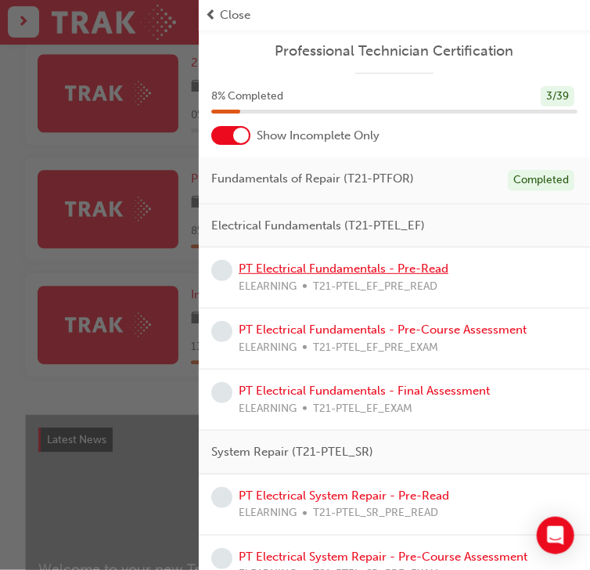
click at [362, 270] on link "PT Electrical Fundamentals - Pre-Read" at bounding box center [344, 268] width 210 height 14
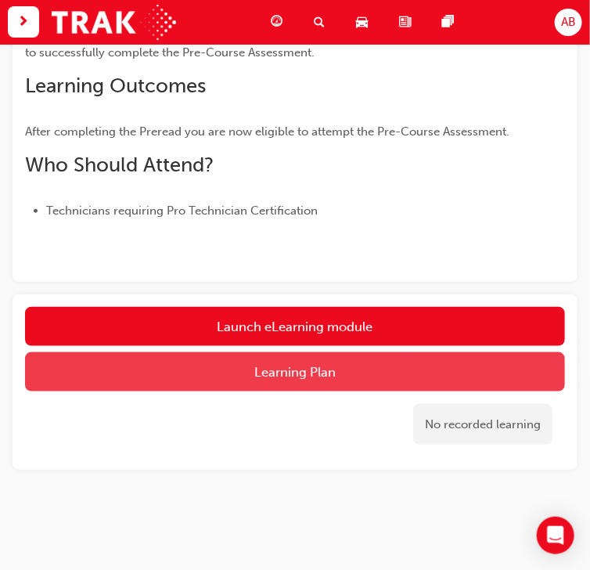
scroll to position [250, 0]
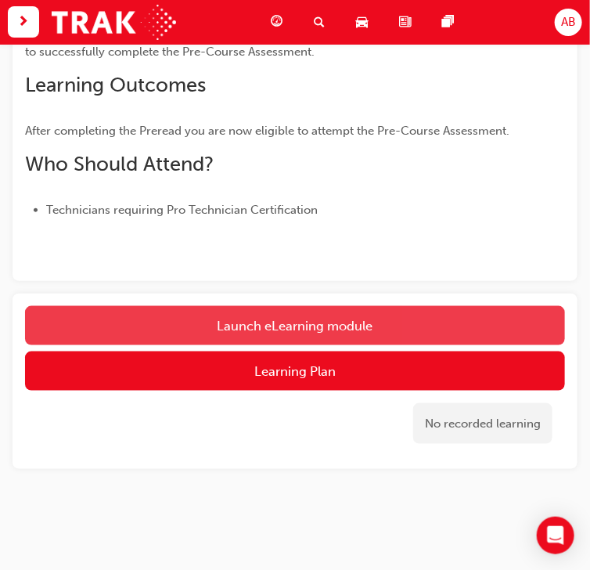
click at [338, 328] on link "Launch eLearning module" at bounding box center [295, 325] width 540 height 39
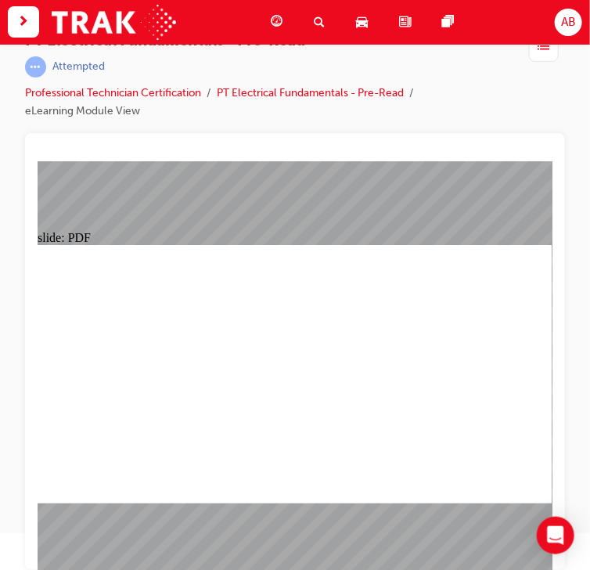
scroll to position [38, 0]
